Goal: Communication & Community: Connect with others

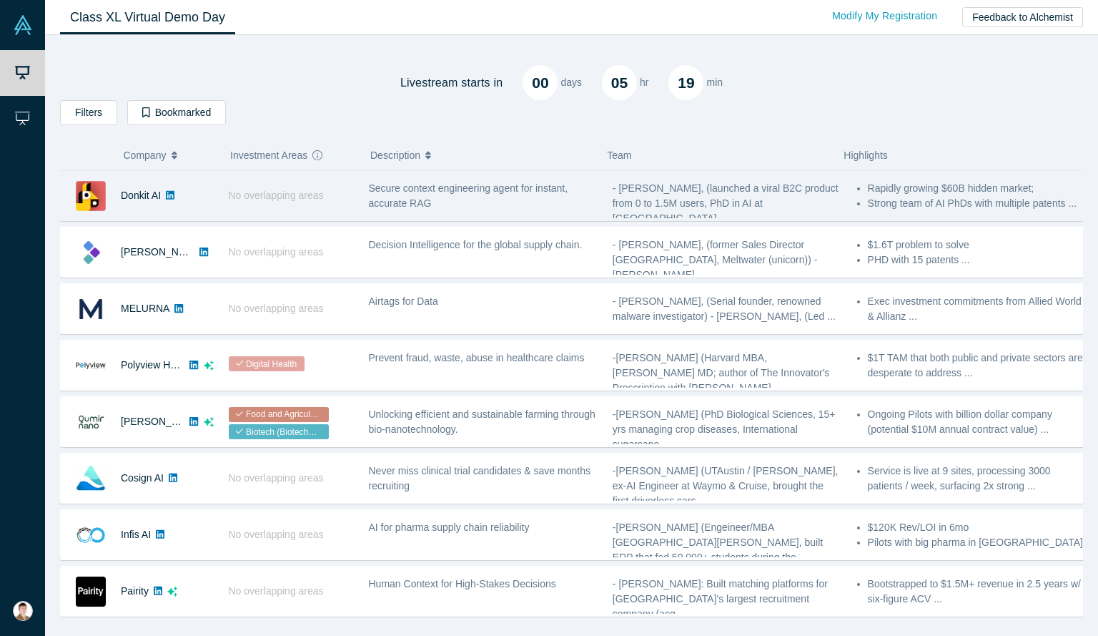
click at [500, 210] on div "Secure context engineering agent for instant, accurate RAG" at bounding box center [483, 195] width 244 height 45
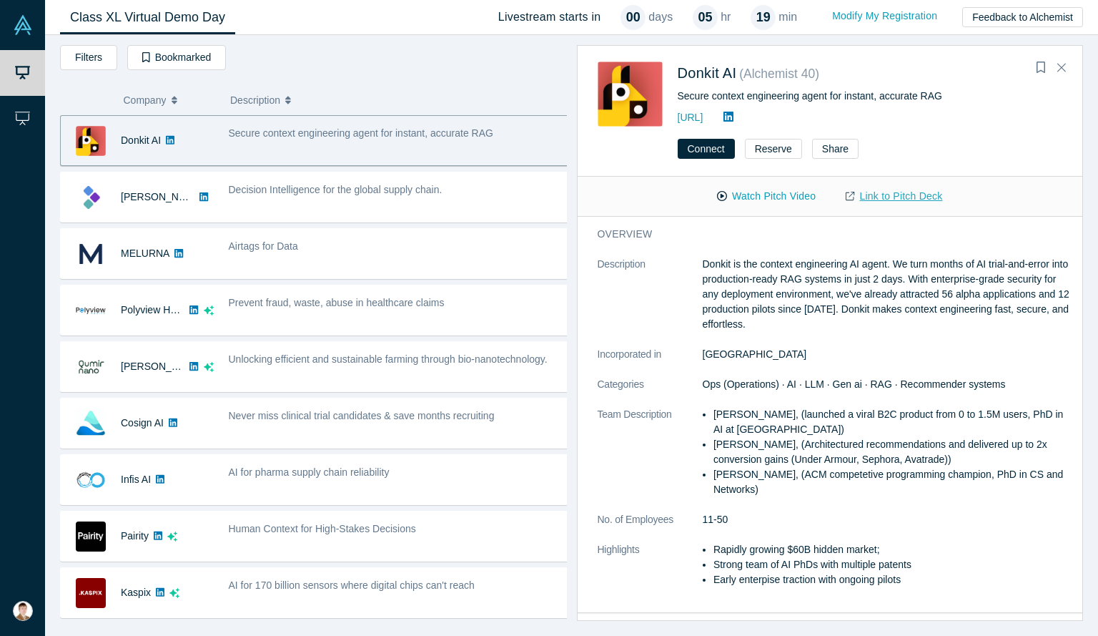
click at [872, 195] on link "Link to Pitch Deck" at bounding box center [894, 196] width 127 height 25
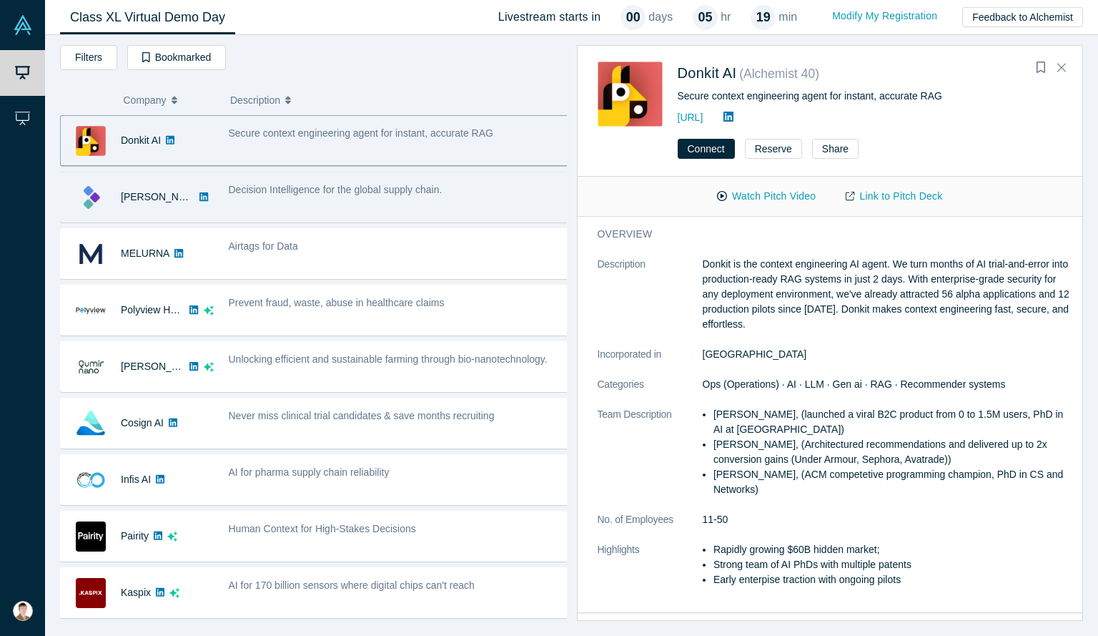
click at [392, 209] on div "Decision Intelligence for the global supply chain." at bounding box center [399, 196] width 356 height 45
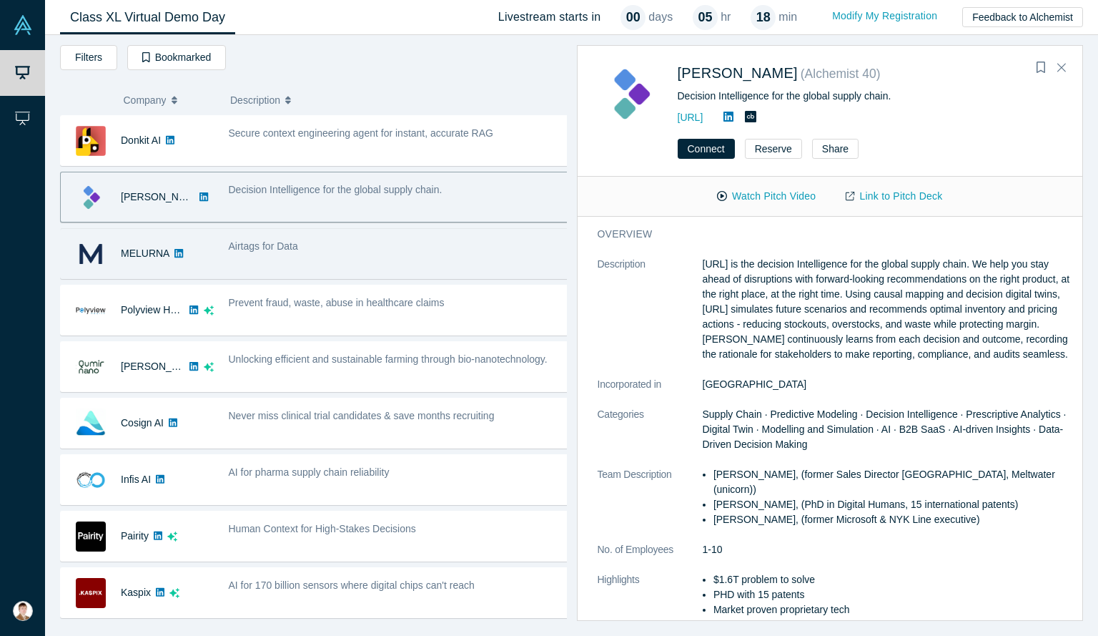
click at [386, 252] on div "Airtags for Data" at bounding box center [399, 253] width 356 height 45
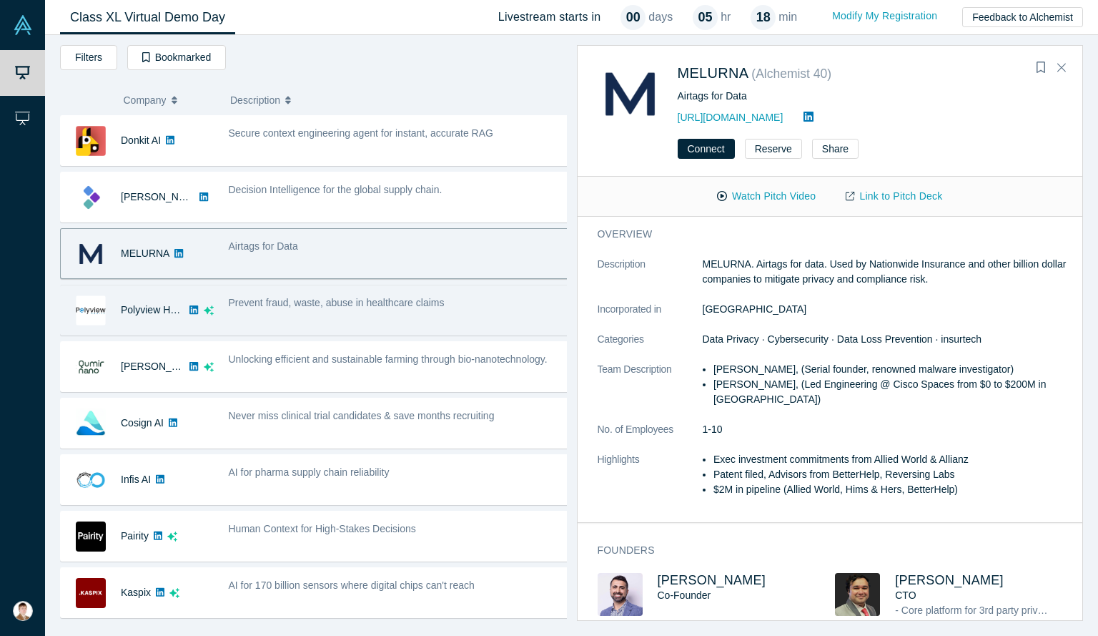
click at [376, 312] on div "Prevent fraud, waste, abuse in healthcare claims" at bounding box center [399, 309] width 356 height 45
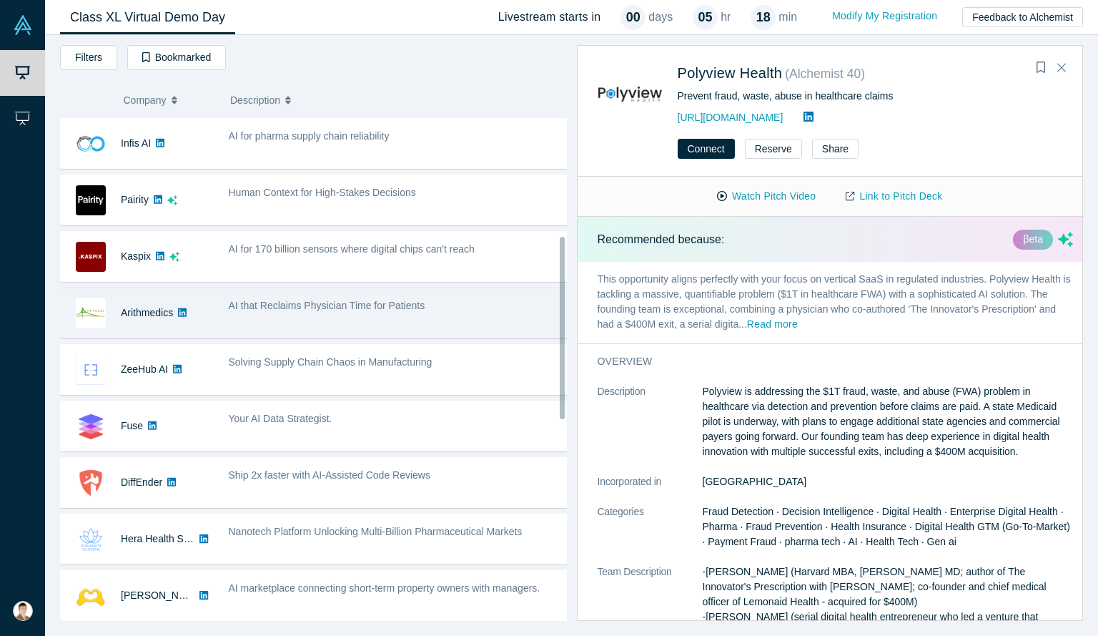
scroll to position [335, 0]
drag, startPoint x: 562, startPoint y: 189, endPoint x: 557, endPoint y: 310, distance: 120.2
click at [557, 310] on div "Donkit AI No overlapping areas Secure context engineering agent for instant, ac…" at bounding box center [313, 367] width 507 height 505
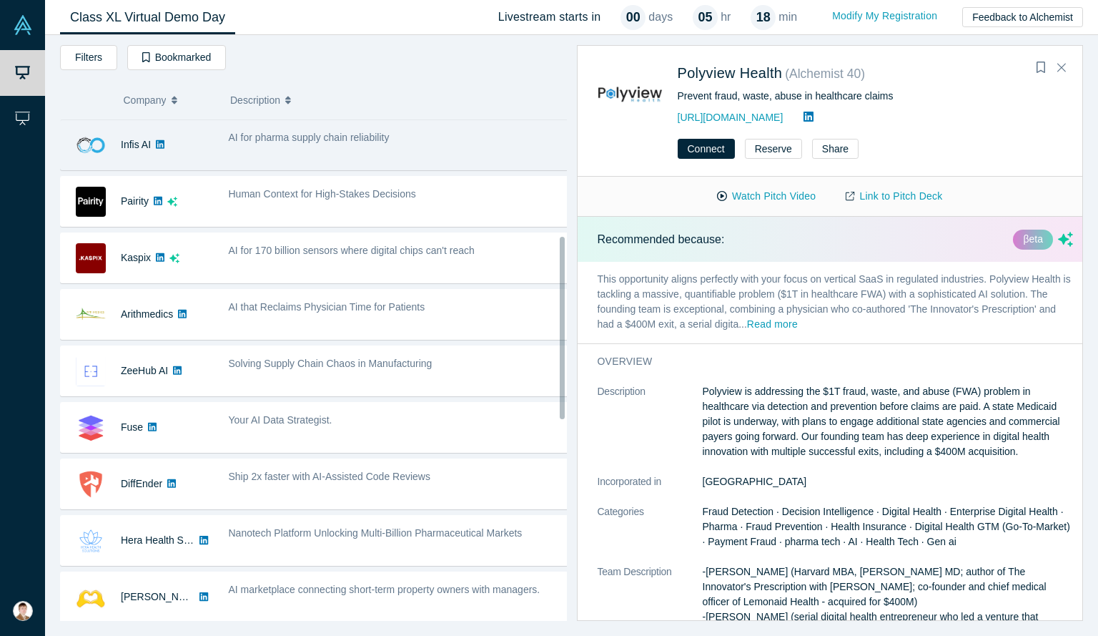
click at [342, 152] on div "AI for pharma supply chain reliability" at bounding box center [399, 144] width 356 height 45
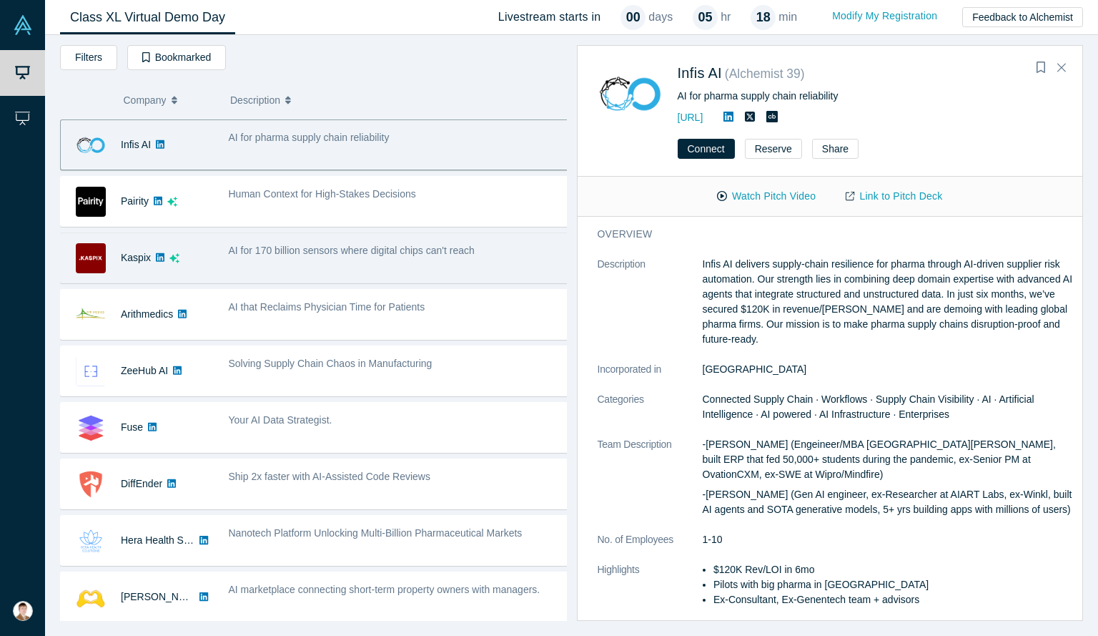
click at [267, 271] on div "AI for 170 billion sensors where digital chips can't reach" at bounding box center [399, 257] width 356 height 45
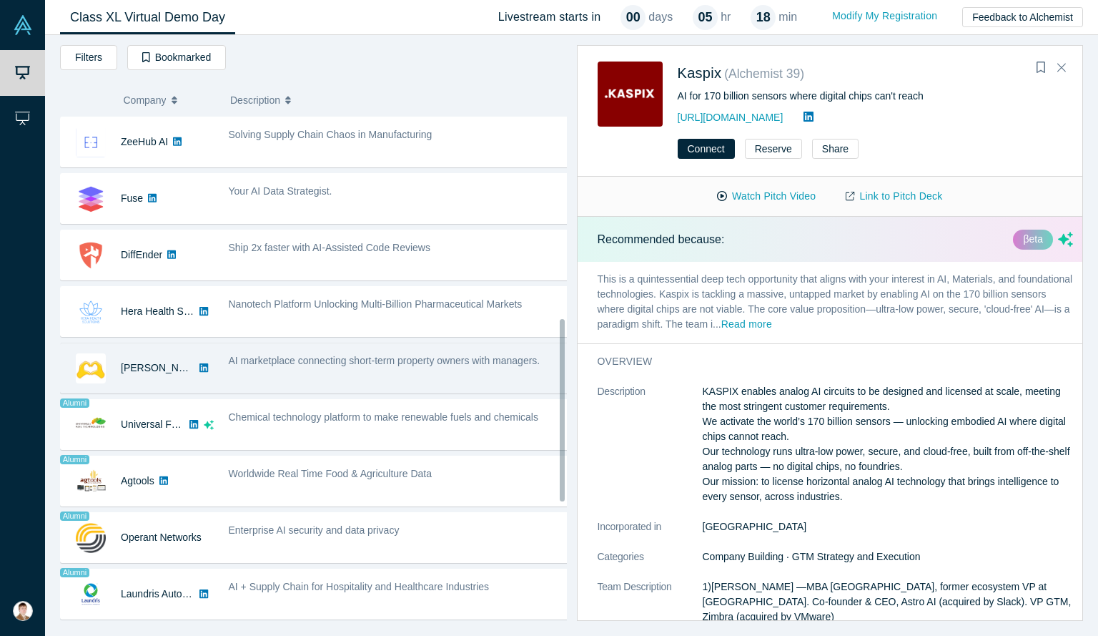
scroll to position [561, 0]
drag, startPoint x: 559, startPoint y: 260, endPoint x: 556, endPoint y: 342, distance: 81.5
click at [556, 342] on div "Donkit AI No overlapping areas Secure context engineering agent for instant, ac…" at bounding box center [313, 367] width 507 height 505
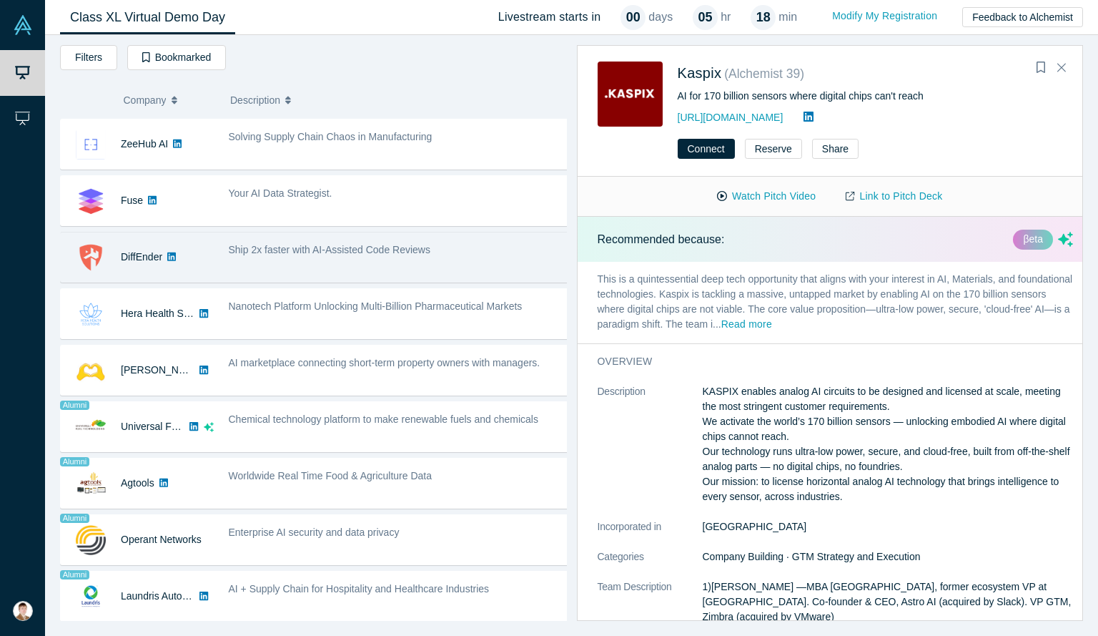
click at [426, 260] on div "Ship 2x faster with AI-Assisted Code Reviews" at bounding box center [399, 256] width 356 height 45
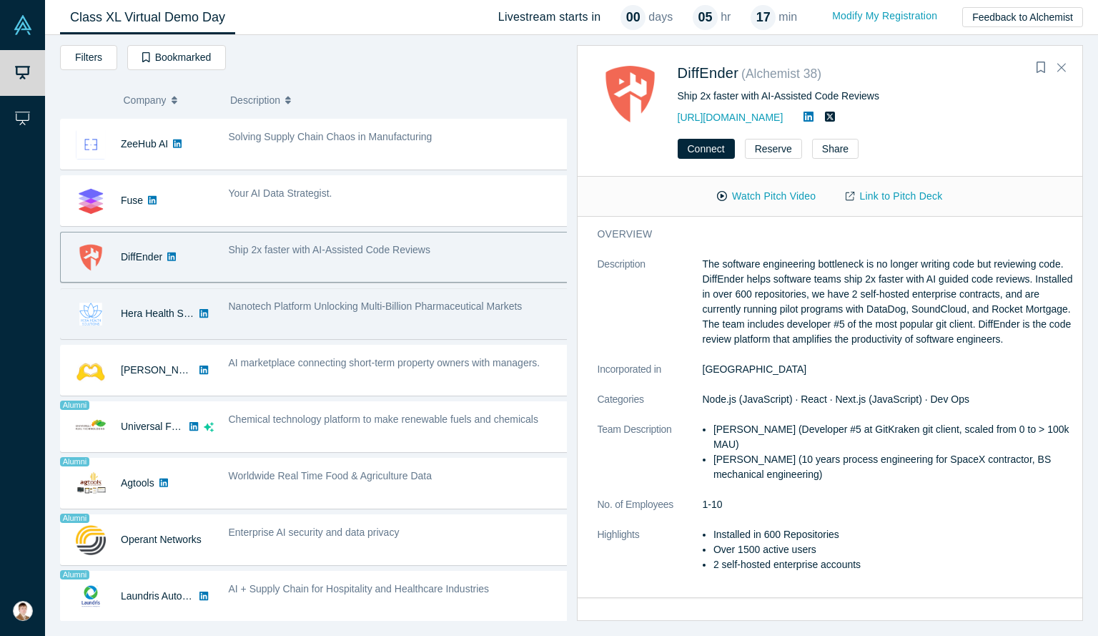
click at [435, 317] on div "Nanotech Platform Unlocking Multi-Billion Pharmaceutical Markets" at bounding box center [399, 313] width 356 height 45
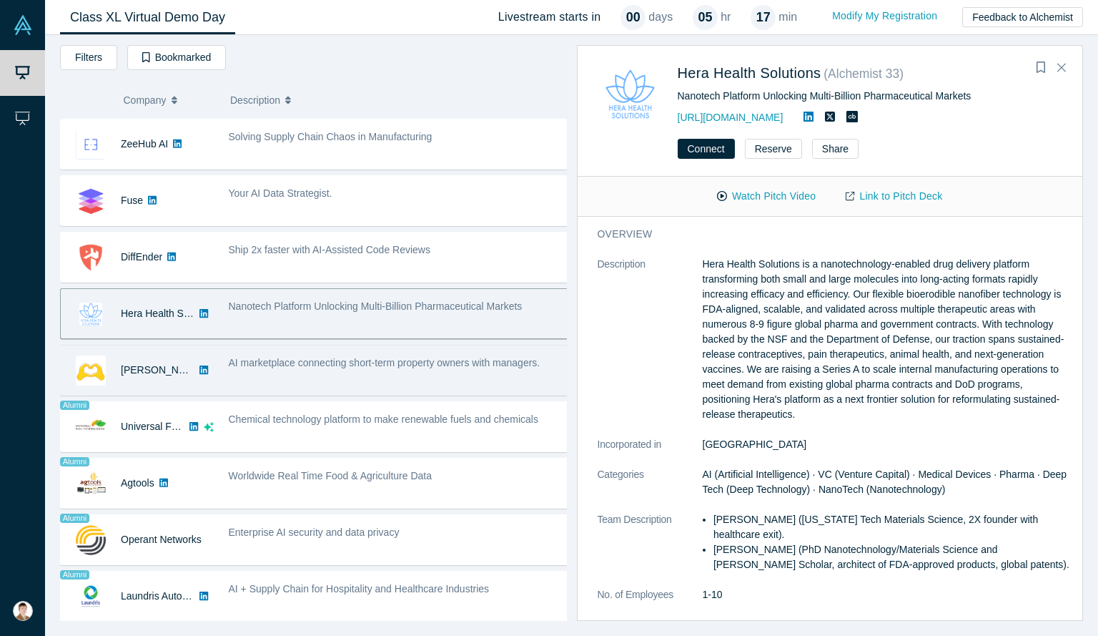
click at [429, 355] on div "AI marketplace connecting short-term property owners with managers." at bounding box center [399, 362] width 341 height 15
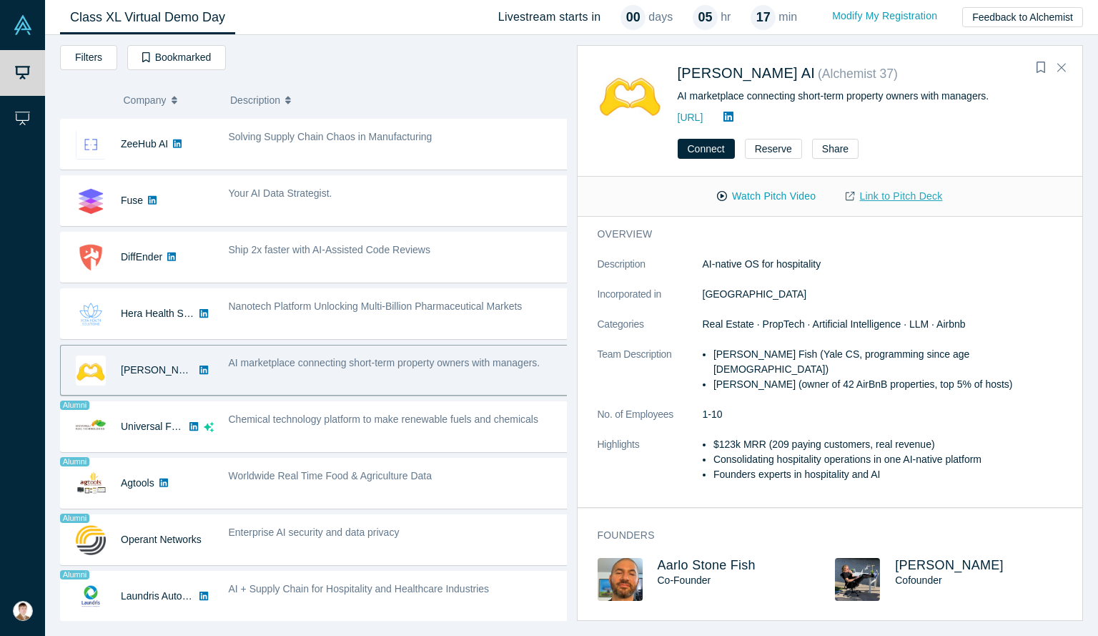
click at [866, 191] on link "Link to Pitch Deck" at bounding box center [894, 196] width 127 height 25
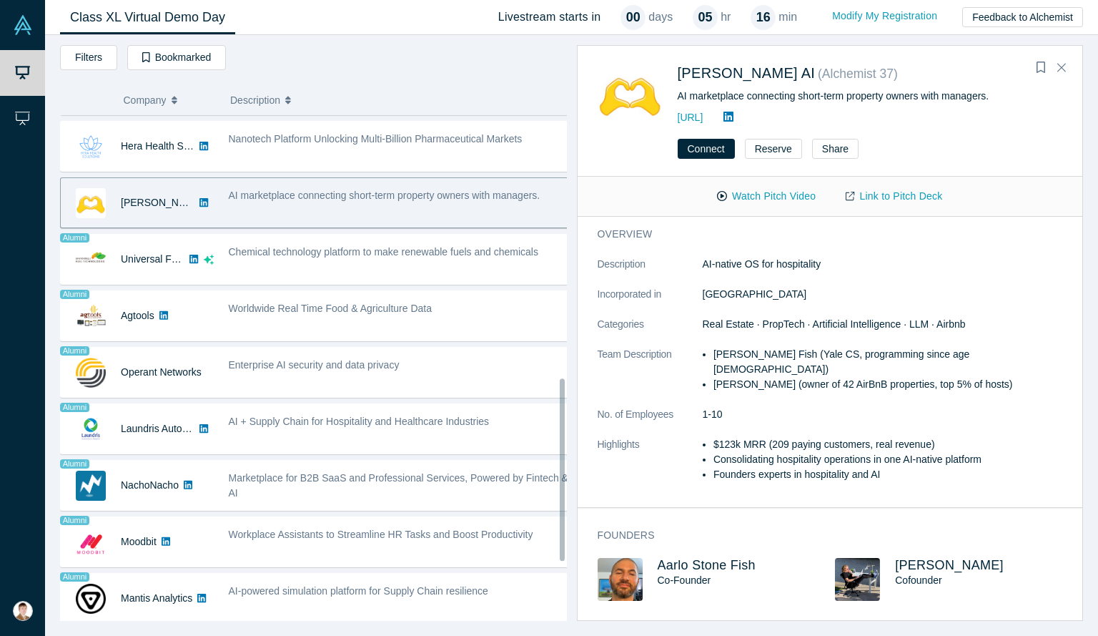
scroll to position [726, 0]
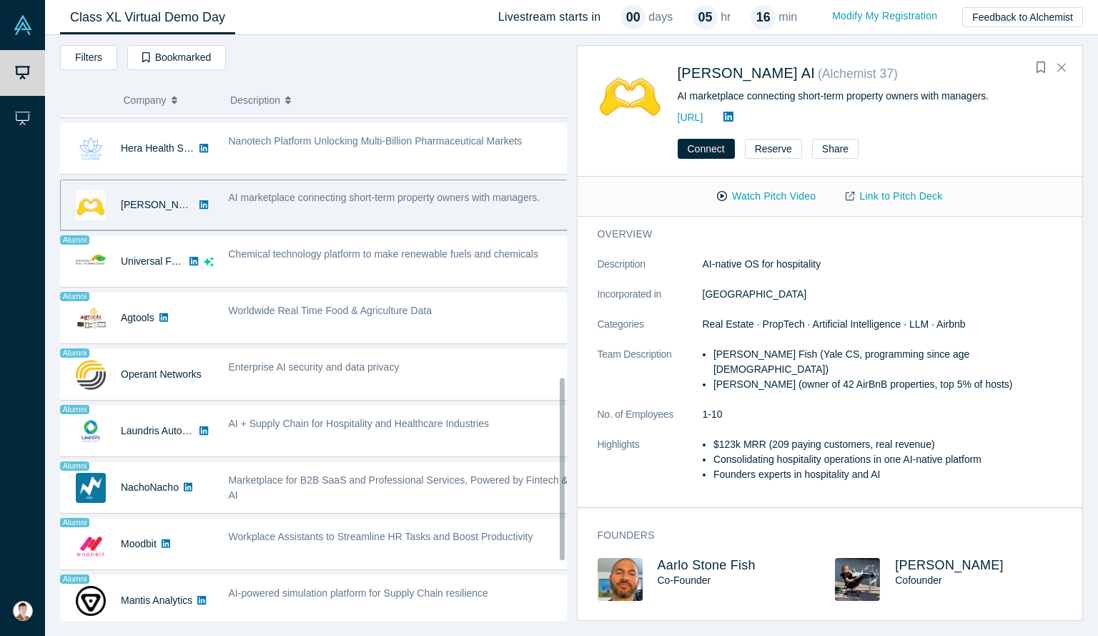
drag, startPoint x: 560, startPoint y: 352, endPoint x: 568, endPoint y: 412, distance: 60.5
click at [568, 412] on div "Livestream starts [DATE] 05 hr 16 min Filters AI Artificial Intelligence AI (Ar…" at bounding box center [571, 335] width 1053 height 601
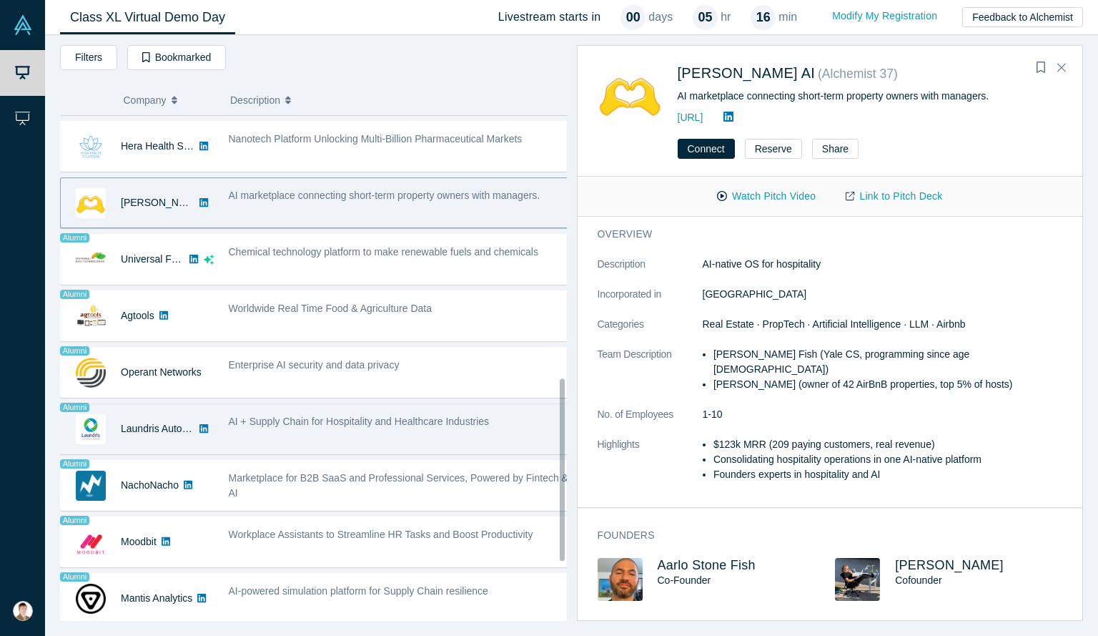
click at [470, 430] on div "AI + Supply Chain for Hospitality and Healthcare Industries" at bounding box center [399, 428] width 356 height 45
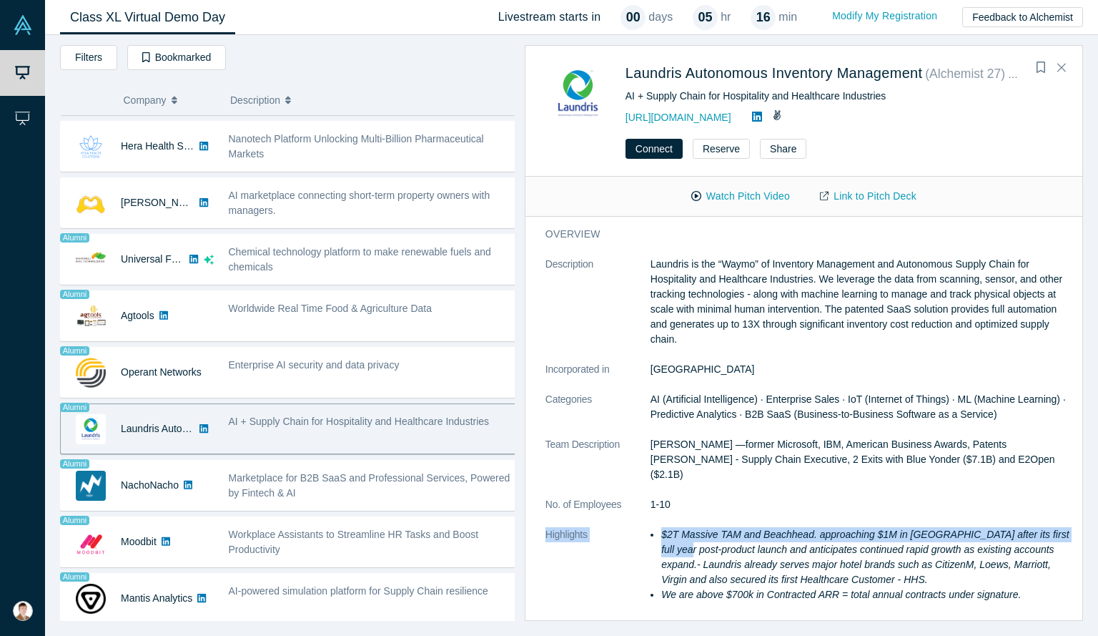
drag, startPoint x: 1069, startPoint y: 502, endPoint x: 1072, endPoint y: 516, distance: 14.5
click at [1072, 516] on div "overview Description Laundris is the “Waymo” of Inventory Management and Autono…" at bounding box center [809, 437] width 568 height 440
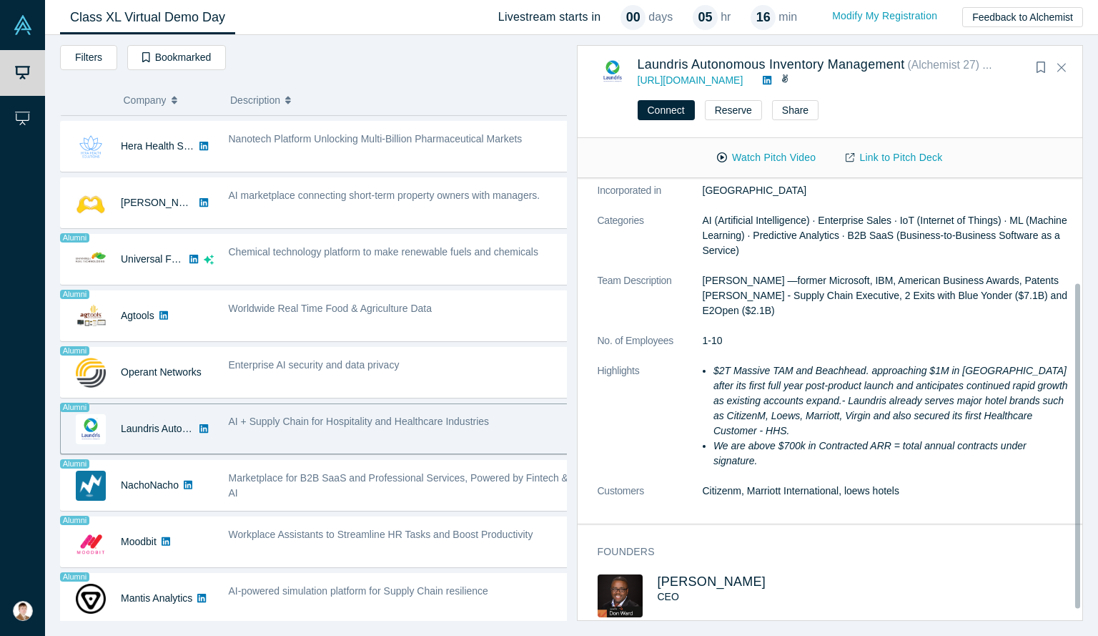
scroll to position [142, 0]
drag, startPoint x: 1076, startPoint y: 470, endPoint x: 1092, endPoint y: 603, distance: 133.3
click at [1092, 603] on div "Livestream starts [DATE] 05 hr 16 min Filters AI Artificial Intelligence AI (Ar…" at bounding box center [571, 335] width 1053 height 601
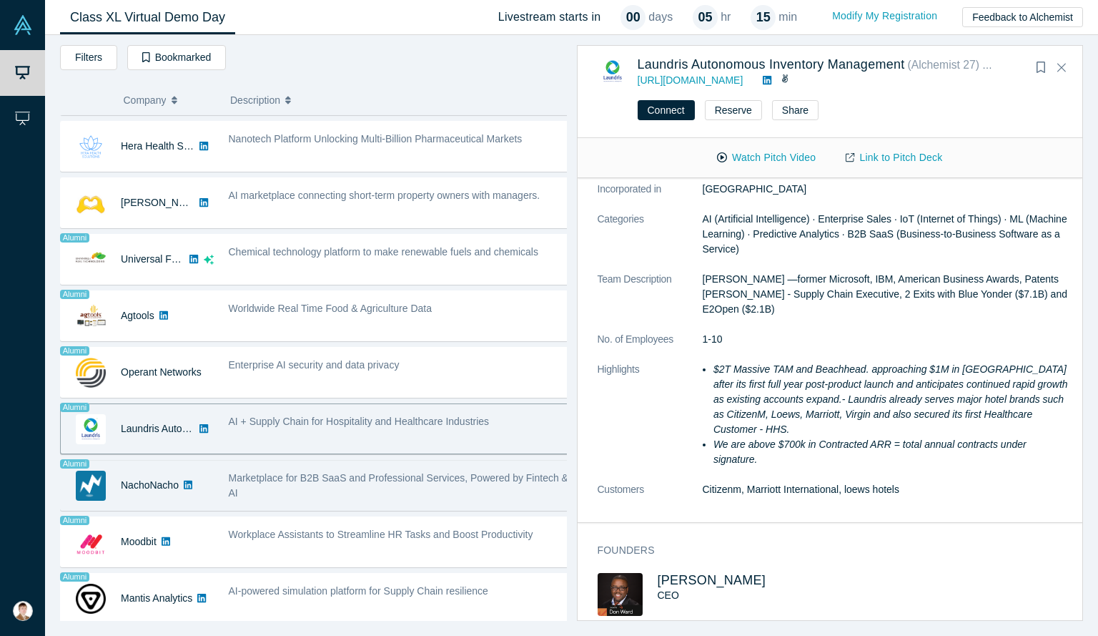
click at [460, 472] on span "Marketplace for B2B SaaS and Professional Services, Powered by Fintech & AI" at bounding box center [399, 485] width 340 height 26
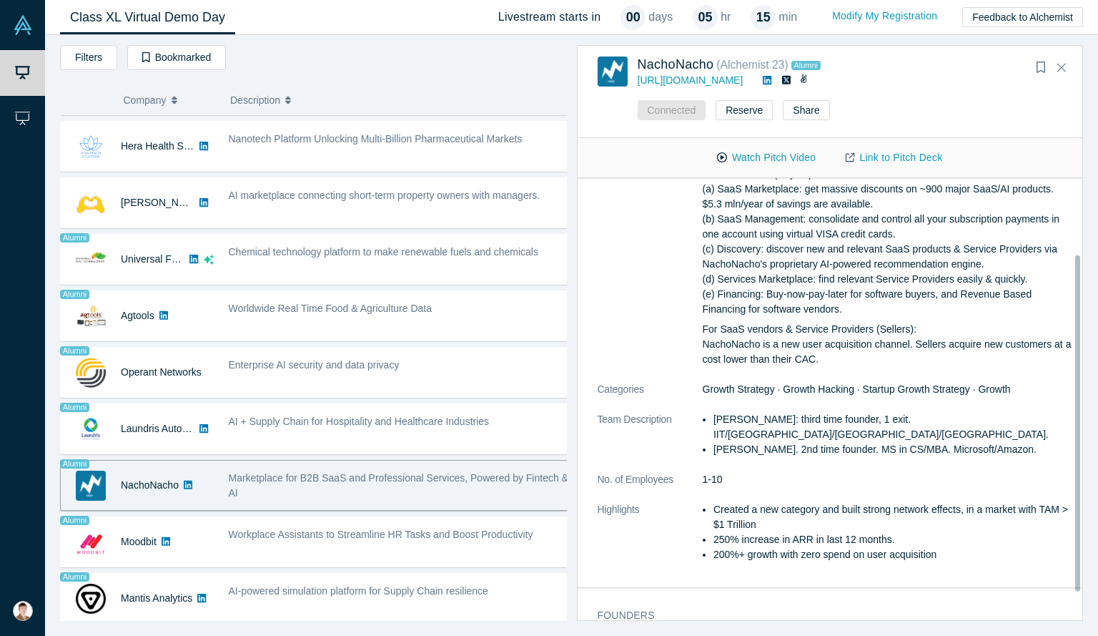
scroll to position [0, 0]
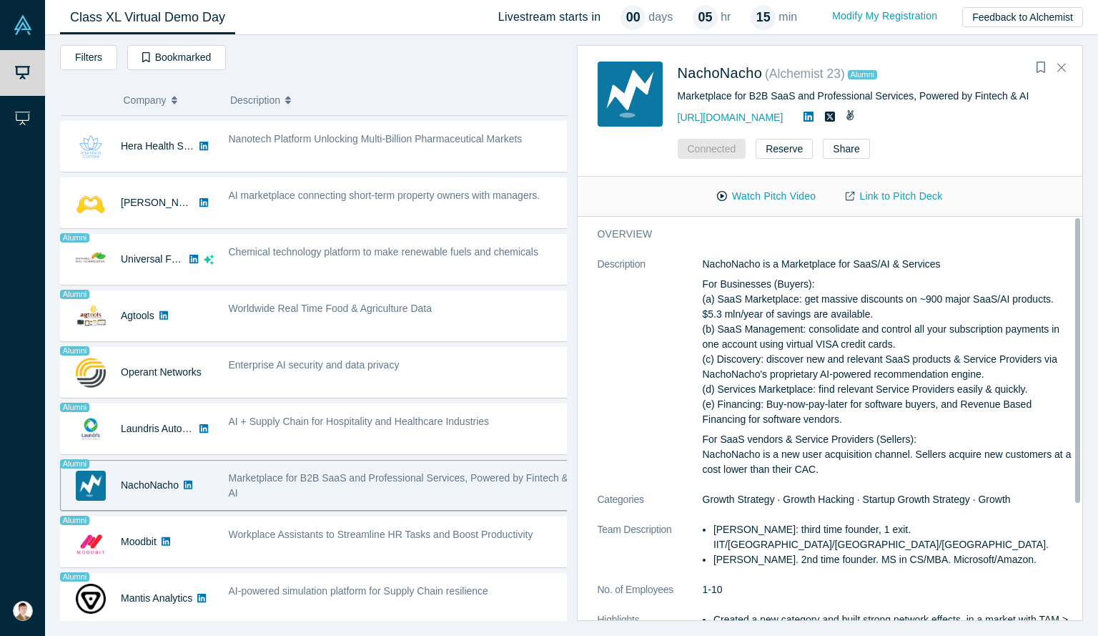
drag, startPoint x: 1077, startPoint y: 425, endPoint x: 1057, endPoint y: 338, distance: 89.6
click at [1057, 338] on div "overview Description NachoNacho is a Marketplace for SaaS/AI & Services For Bus…" at bounding box center [830, 418] width 505 height 403
click at [874, 197] on link "Link to Pitch Deck" at bounding box center [894, 196] width 127 height 25
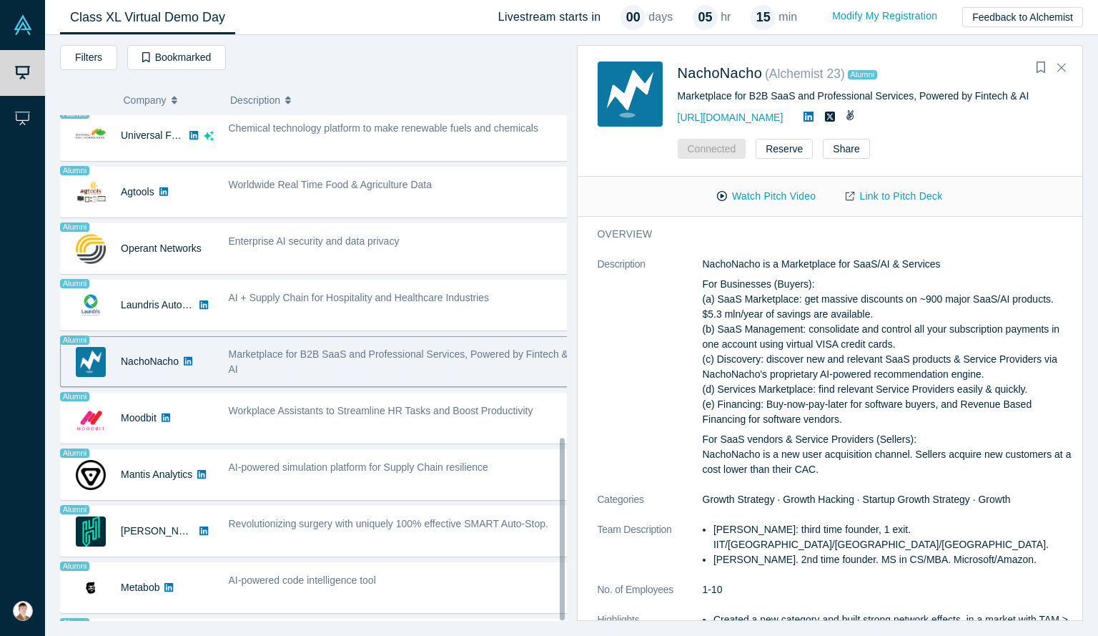
scroll to position [894, 0]
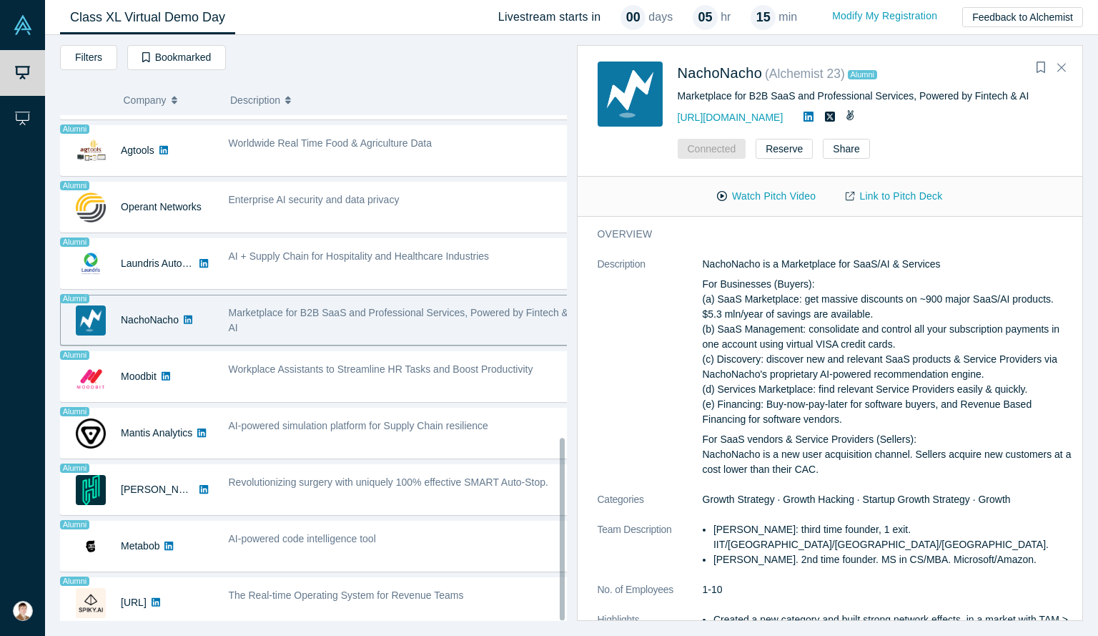
drag, startPoint x: 561, startPoint y: 524, endPoint x: 569, endPoint y: 592, distance: 68.4
click at [569, 592] on div "Livestream starts [DATE] 05 hr 15 min Filters AI Artificial Intelligence AI (Ar…" at bounding box center [571, 335] width 1053 height 601
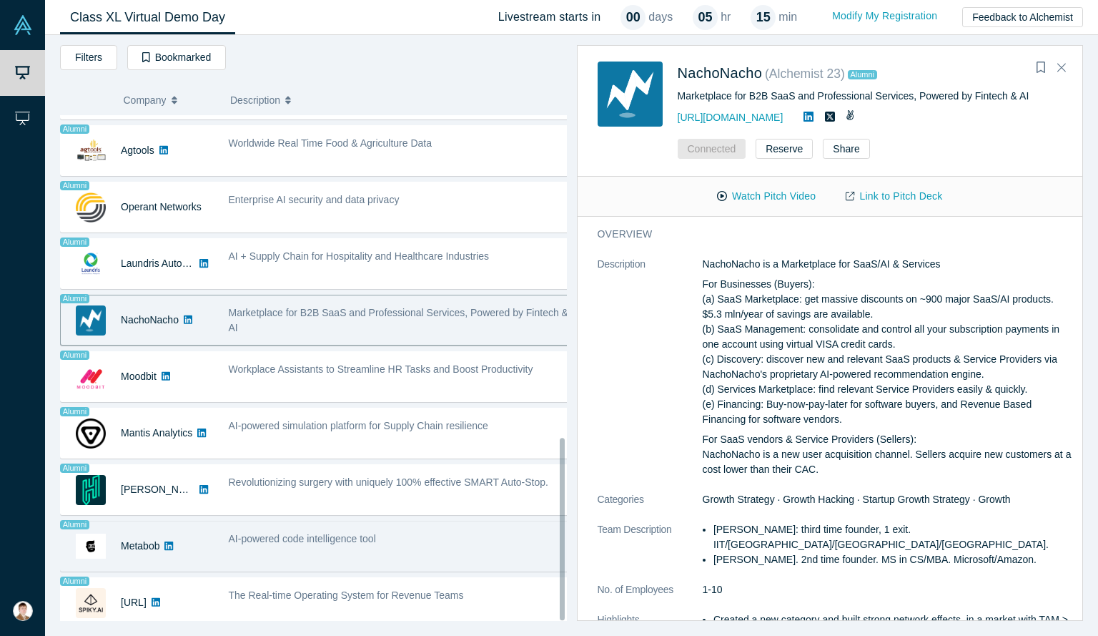
click at [442, 544] on div "AI-powered code intelligence tool" at bounding box center [399, 545] width 356 height 45
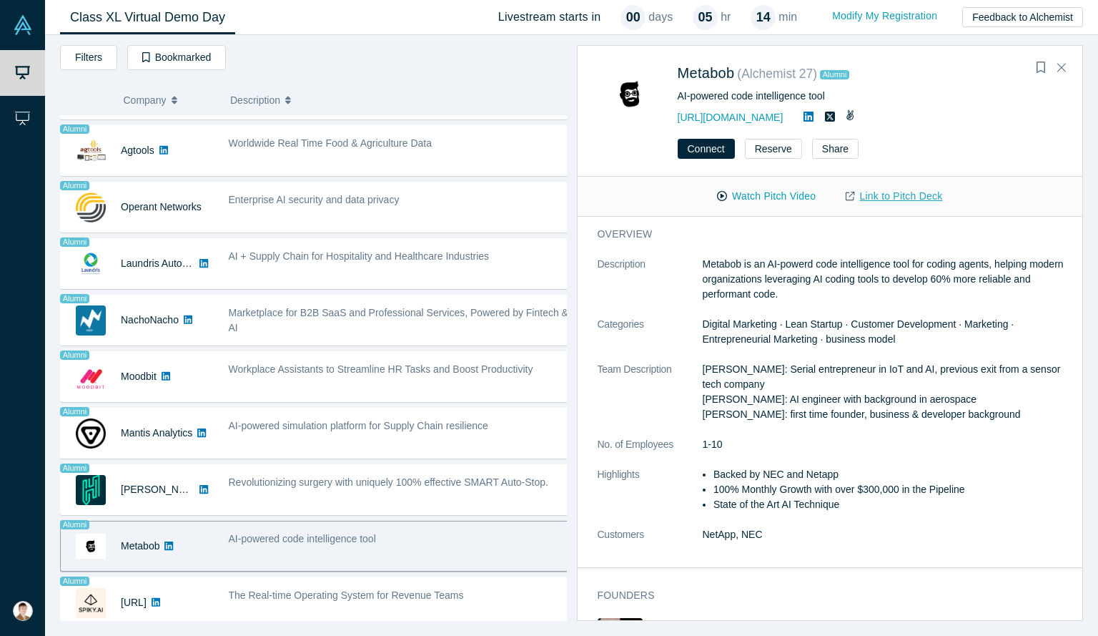
click at [934, 205] on link "Link to Pitch Deck" at bounding box center [894, 196] width 127 height 25
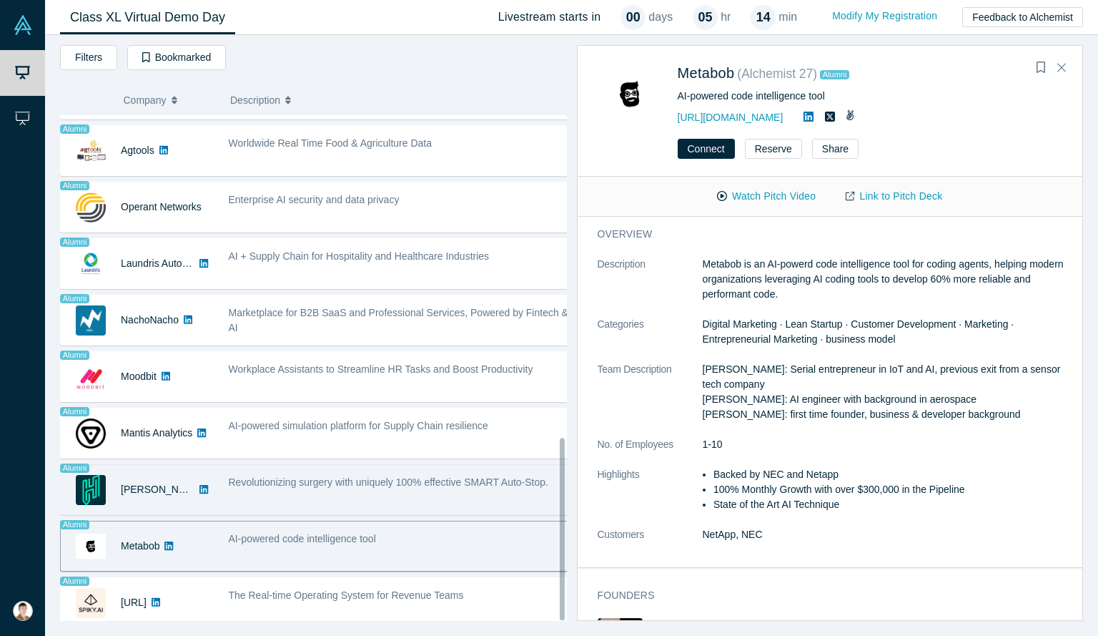
click at [558, 478] on div "Revolutionizing surgery with uniquely 100% effective SMART Auto-Stop." at bounding box center [399, 489] width 356 height 45
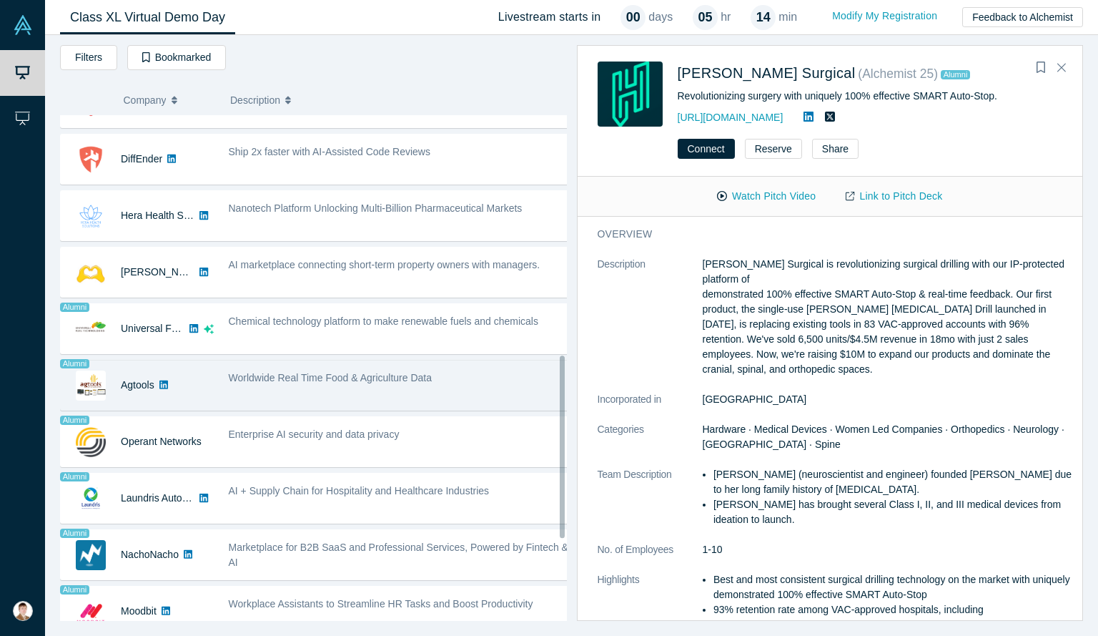
drag, startPoint x: 562, startPoint y: 475, endPoint x: 556, endPoint y: 396, distance: 78.8
click at [556, 396] on div "Donkit AI No overlapping areas Secure context engineering agent for instant, ac…" at bounding box center [313, 367] width 507 height 505
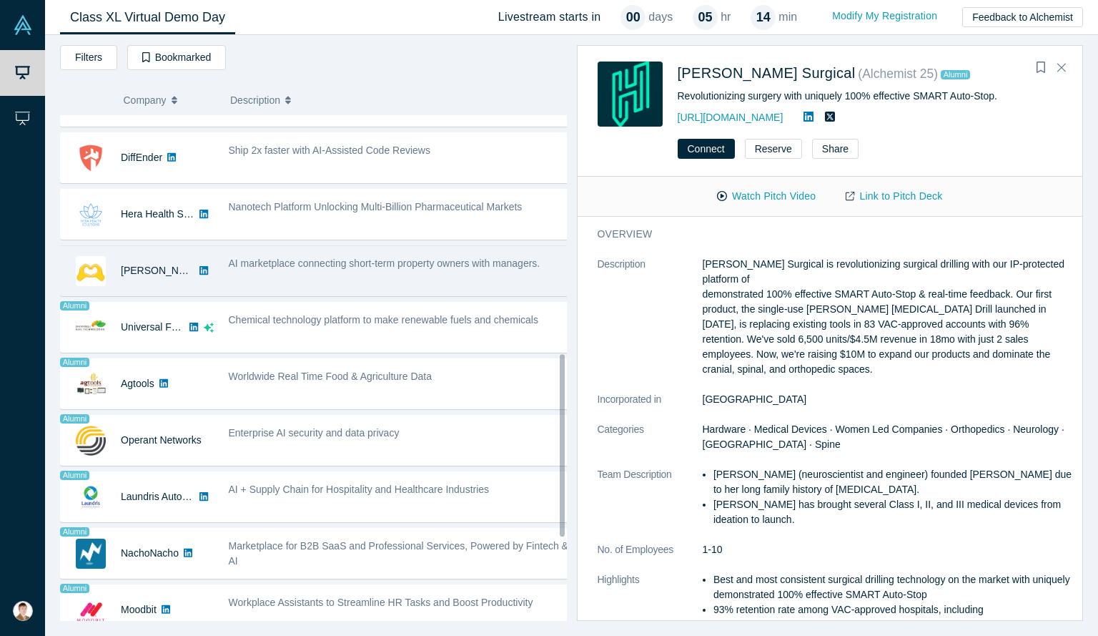
click at [404, 268] on div "AI marketplace connecting short-term property owners with managers." at bounding box center [399, 270] width 356 height 45
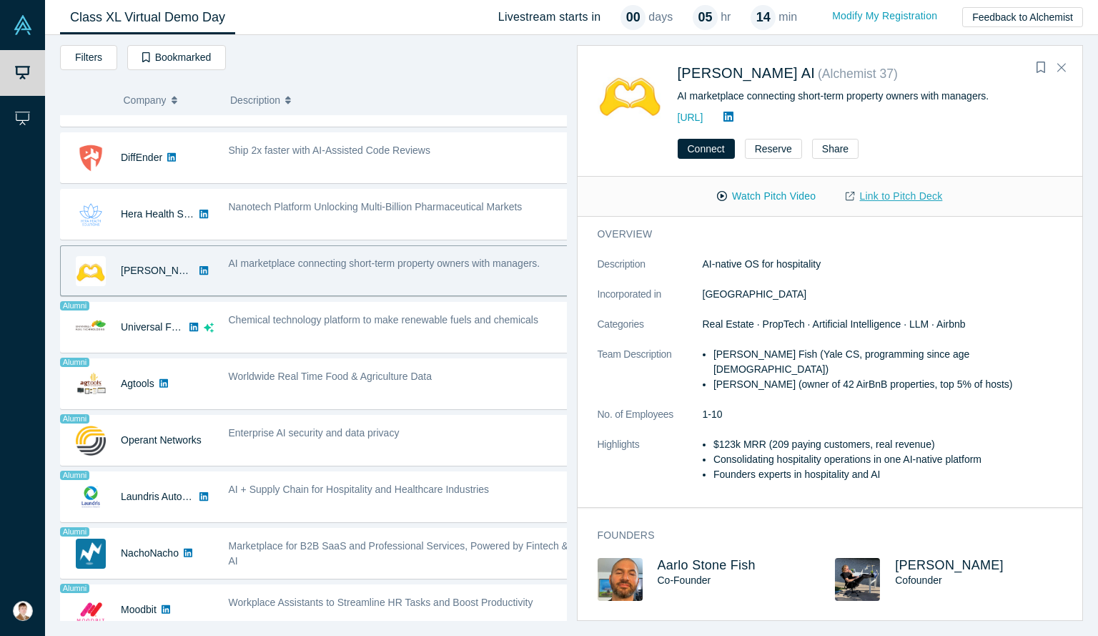
click at [921, 197] on link "Link to Pitch Deck" at bounding box center [894, 196] width 127 height 25
click at [764, 198] on button "Watch Pitch Video" at bounding box center [766, 196] width 129 height 25
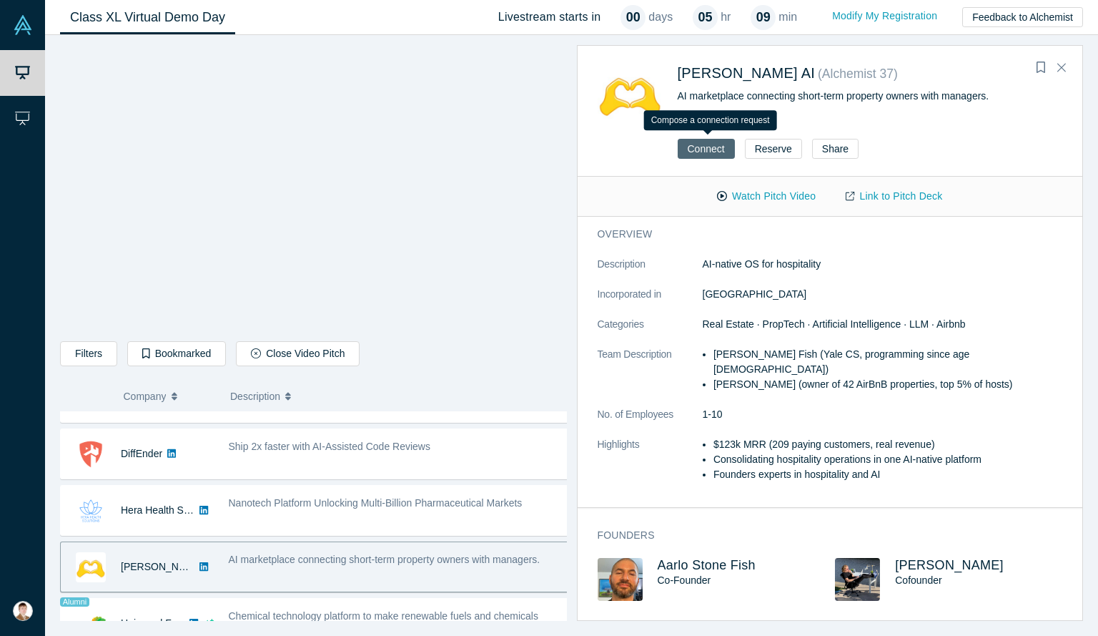
click at [683, 151] on button "Connect" at bounding box center [706, 149] width 57 height 20
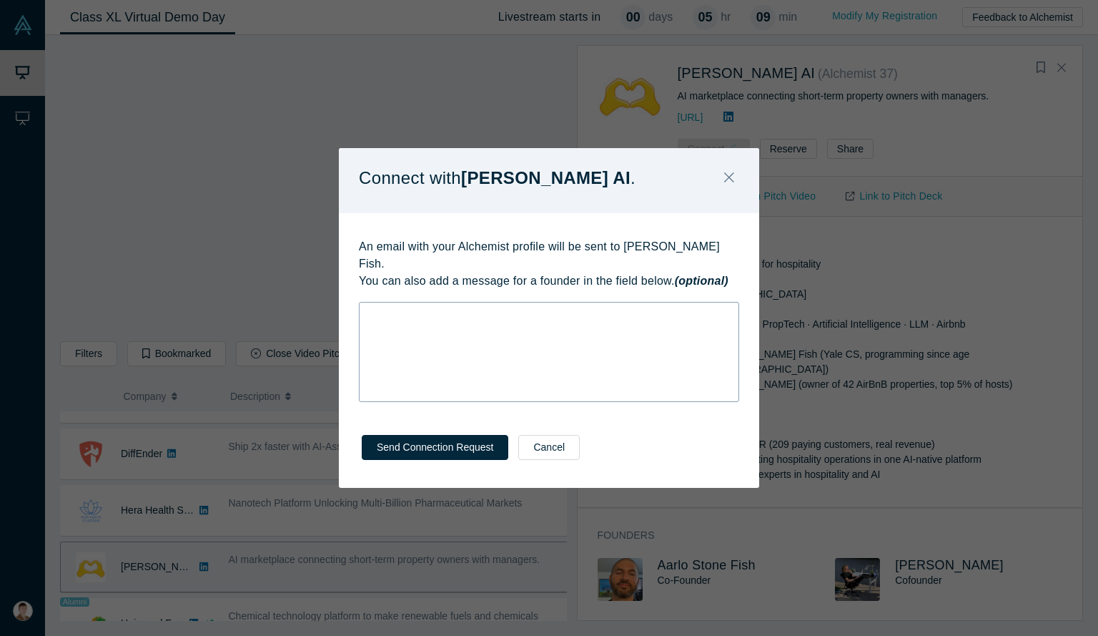
click at [576, 374] on div "rdw-wrapper" at bounding box center [549, 352] width 380 height 100
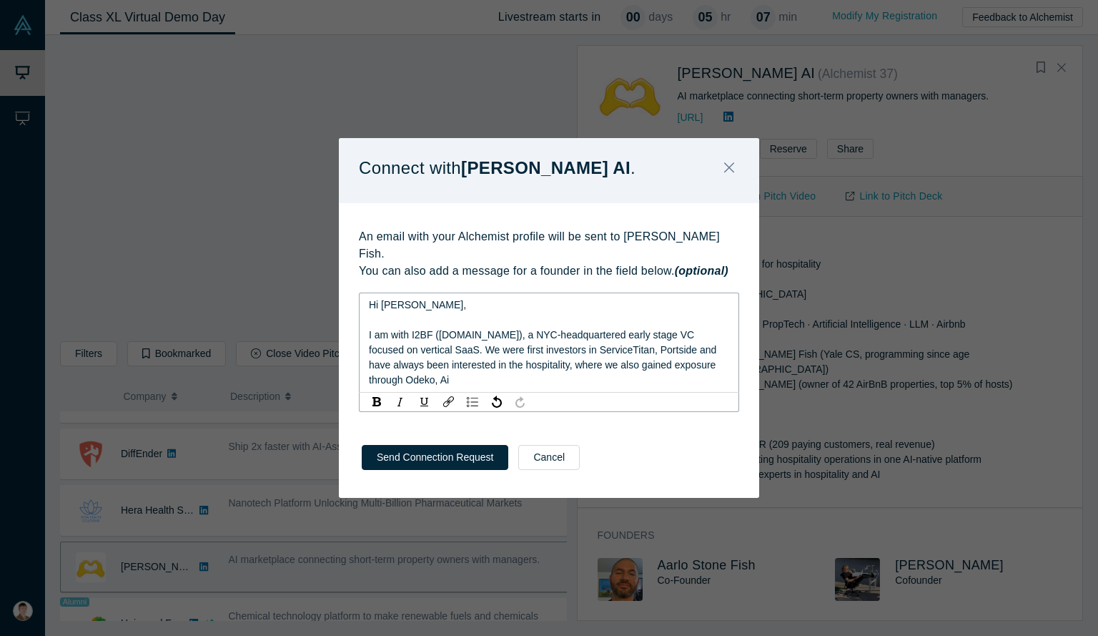
click at [512, 359] on span "I am with I2BF ([DOMAIN_NAME]), a NYC-headquartered early stage VC focused on v…" at bounding box center [544, 357] width 350 height 56
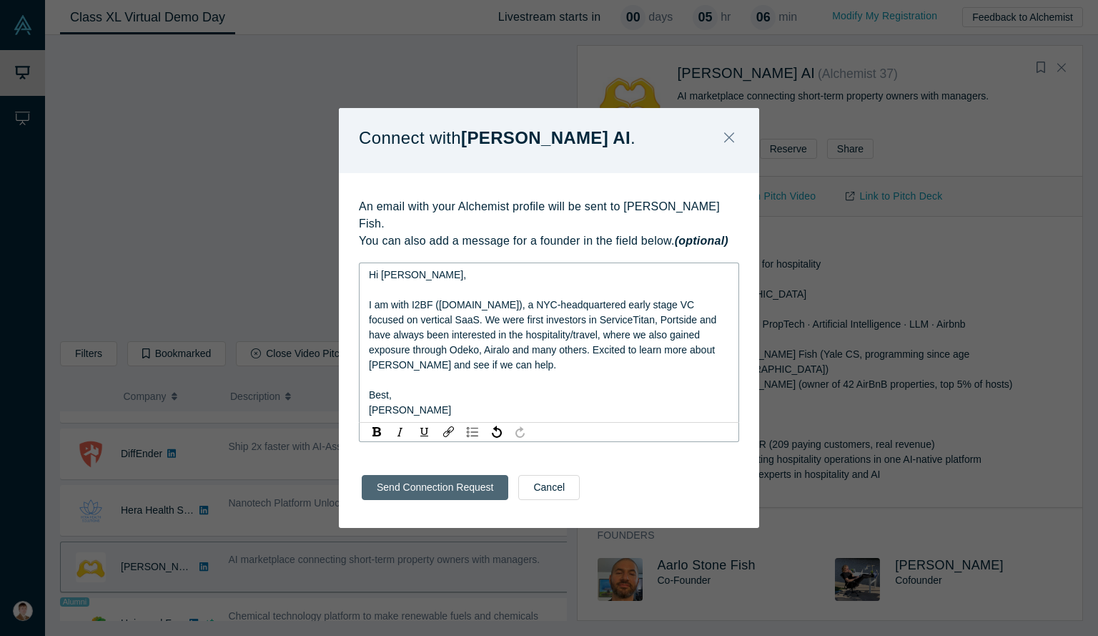
click at [435, 480] on button "Send Connection Request" at bounding box center [435, 487] width 147 height 25
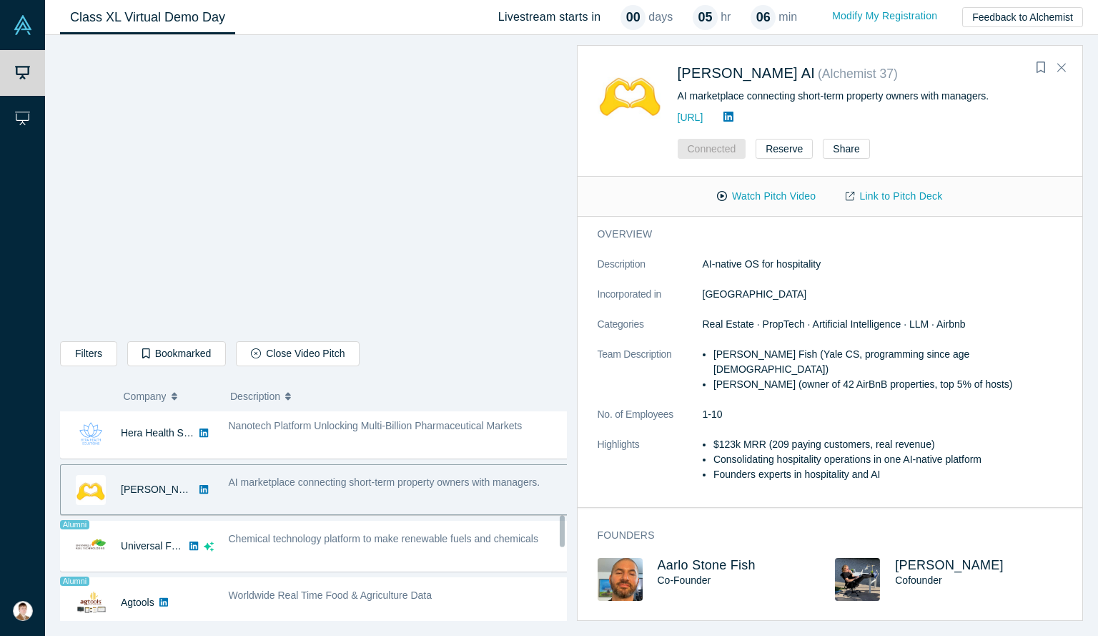
scroll to position [767, 0]
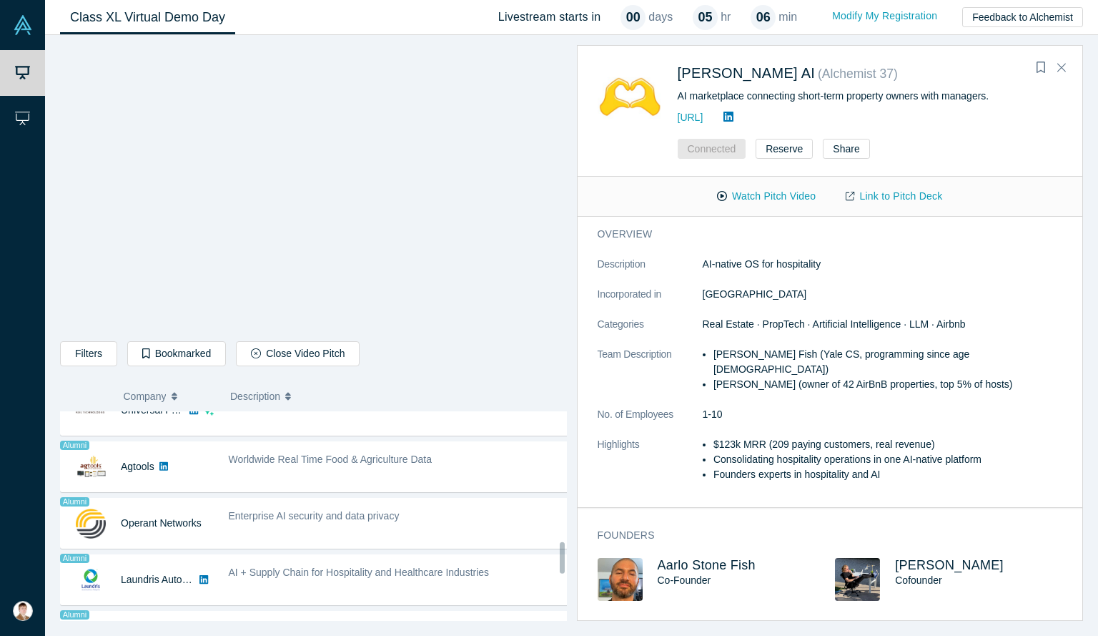
drag, startPoint x: 559, startPoint y: 525, endPoint x: 591, endPoint y: 560, distance: 46.6
click at [591, 560] on div "Filters AI Artificial Intelligence AI (Artificial Intelligence) B2B SaaS Data A…" at bounding box center [571, 335] width 1053 height 601
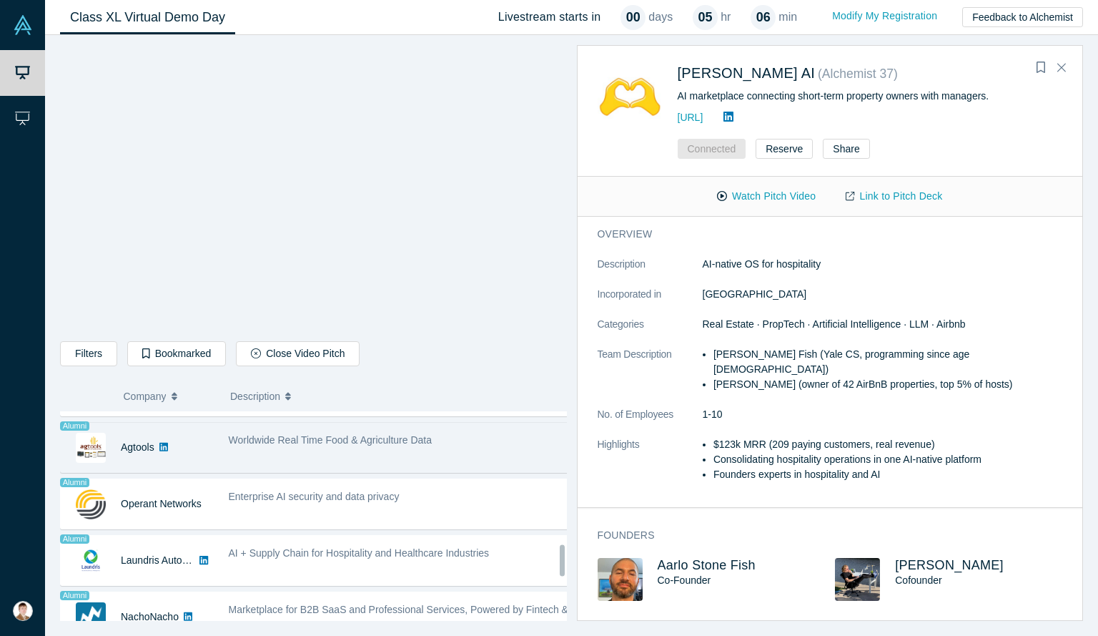
click at [389, 444] on div "Worldwide Real Time Food & Agriculture Data" at bounding box center [399, 447] width 356 height 45
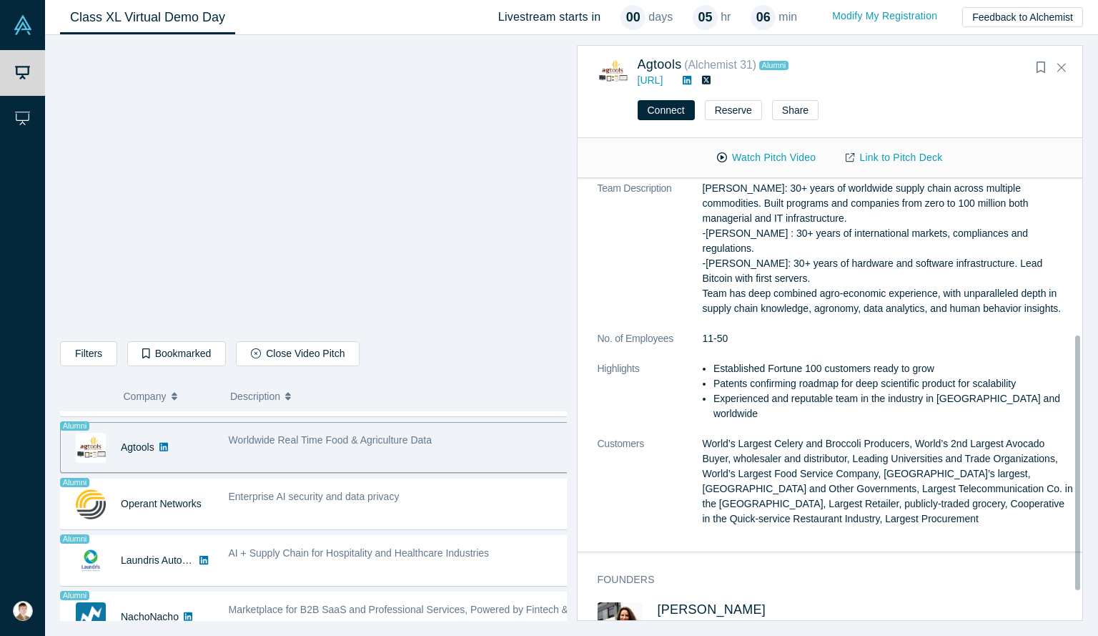
scroll to position [300, 0]
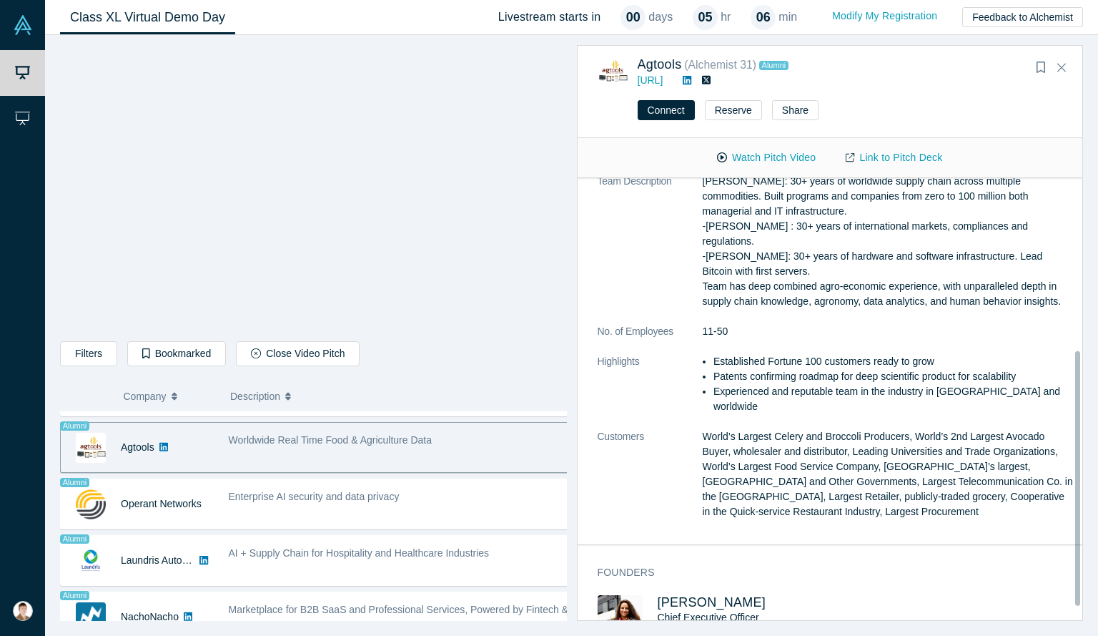
drag, startPoint x: 1076, startPoint y: 415, endPoint x: 1095, endPoint y: 591, distance: 176.9
click at [1095, 591] on div "Filters AI Artificial Intelligence AI (Artificial Intelligence) B2B SaaS Data A…" at bounding box center [571, 335] width 1053 height 601
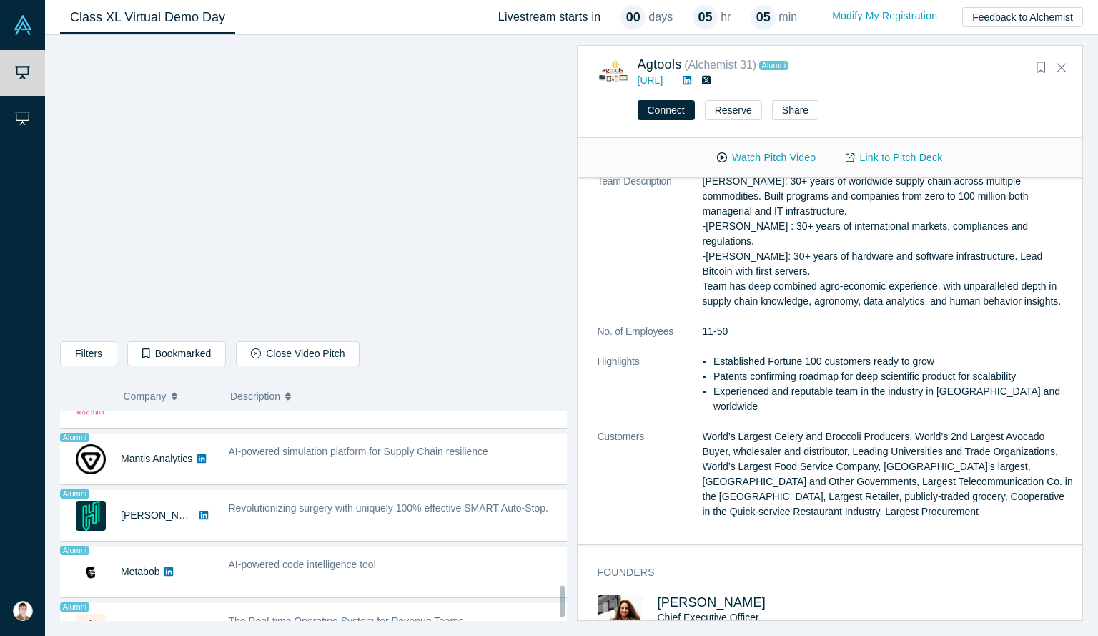
scroll to position [1125, 0]
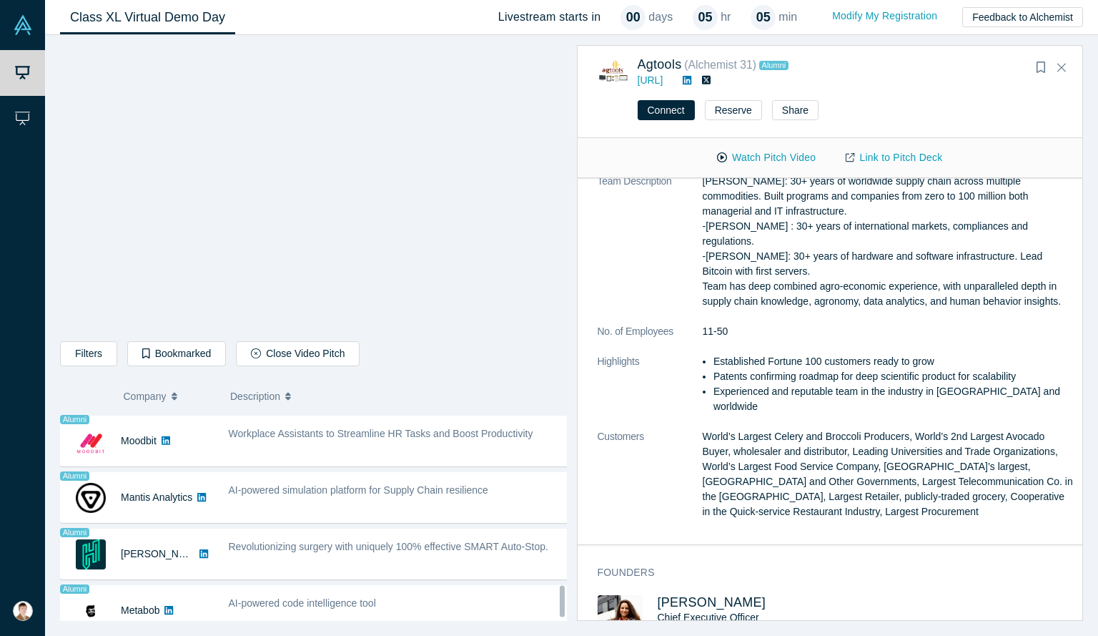
drag, startPoint x: 560, startPoint y: 560, endPoint x: 569, endPoint y: 595, distance: 35.4
click at [569, 595] on div "Filters AI Artificial Intelligence AI (Artificial Intelligence) B2B SaaS Data A…" at bounding box center [571, 335] width 1053 height 601
